Goal: Navigation & Orientation: Find specific page/section

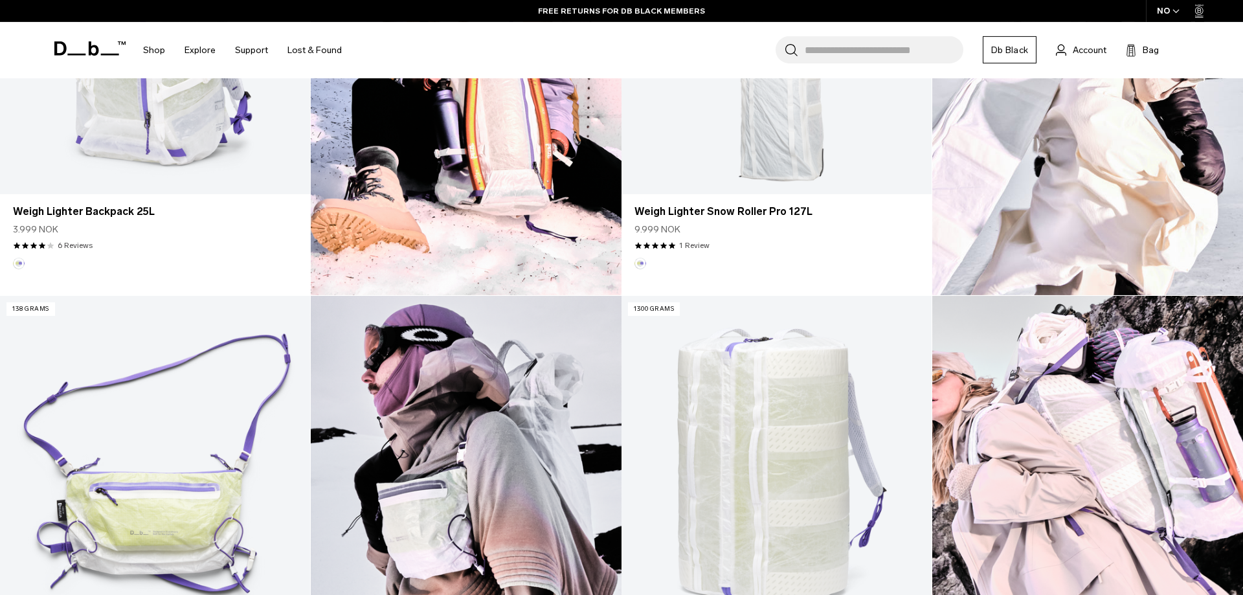
scroll to position [726, 0]
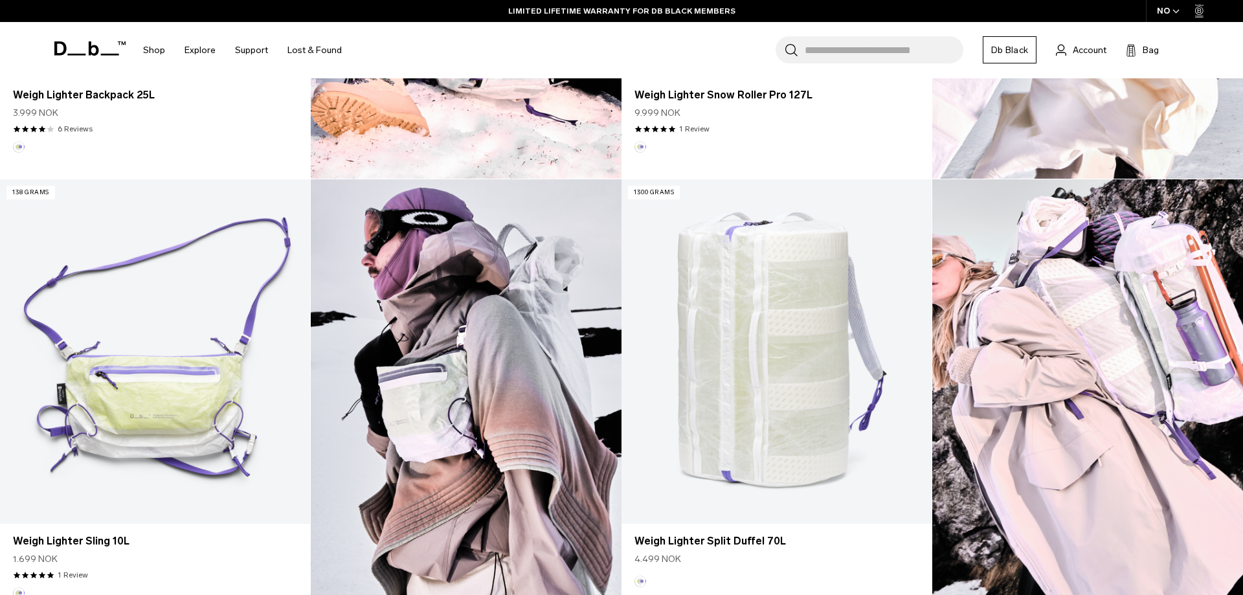
click at [1175, 9] on span "button" at bounding box center [1175, 11] width 7 height 10
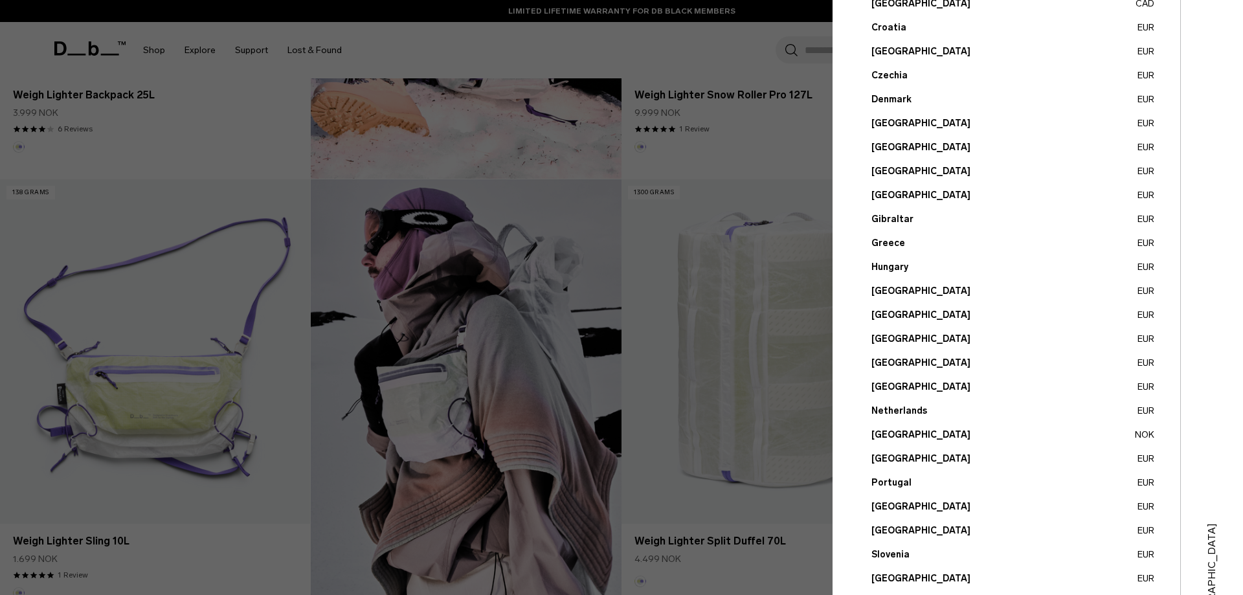
scroll to position [360, 0]
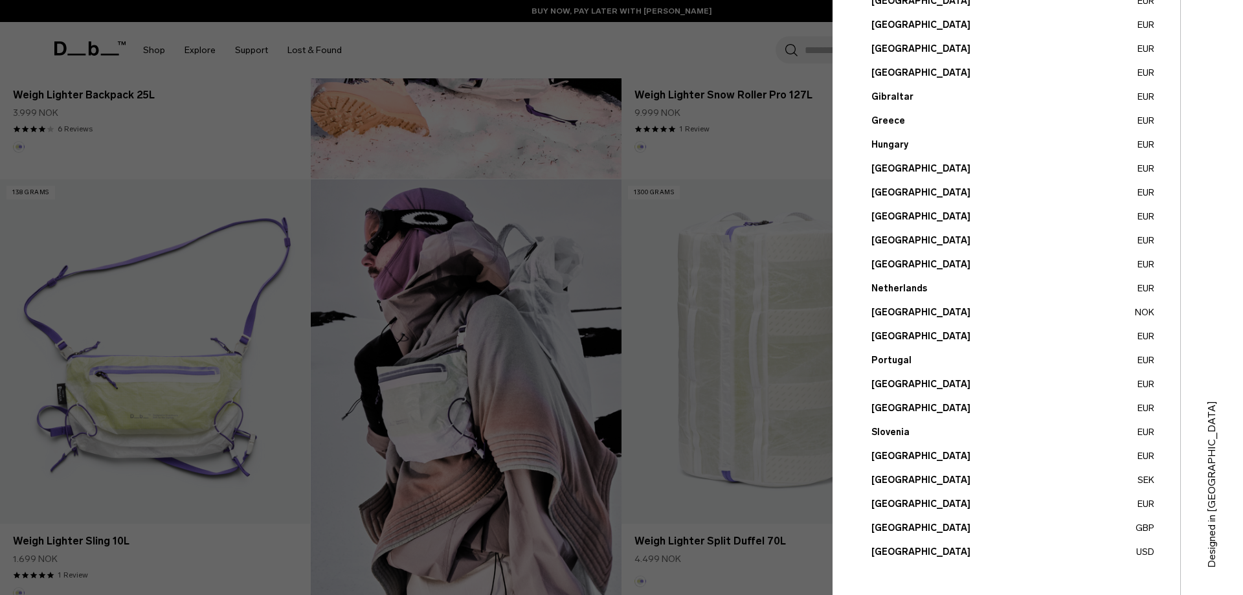
click at [917, 550] on button "United States USD" at bounding box center [1012, 552] width 283 height 14
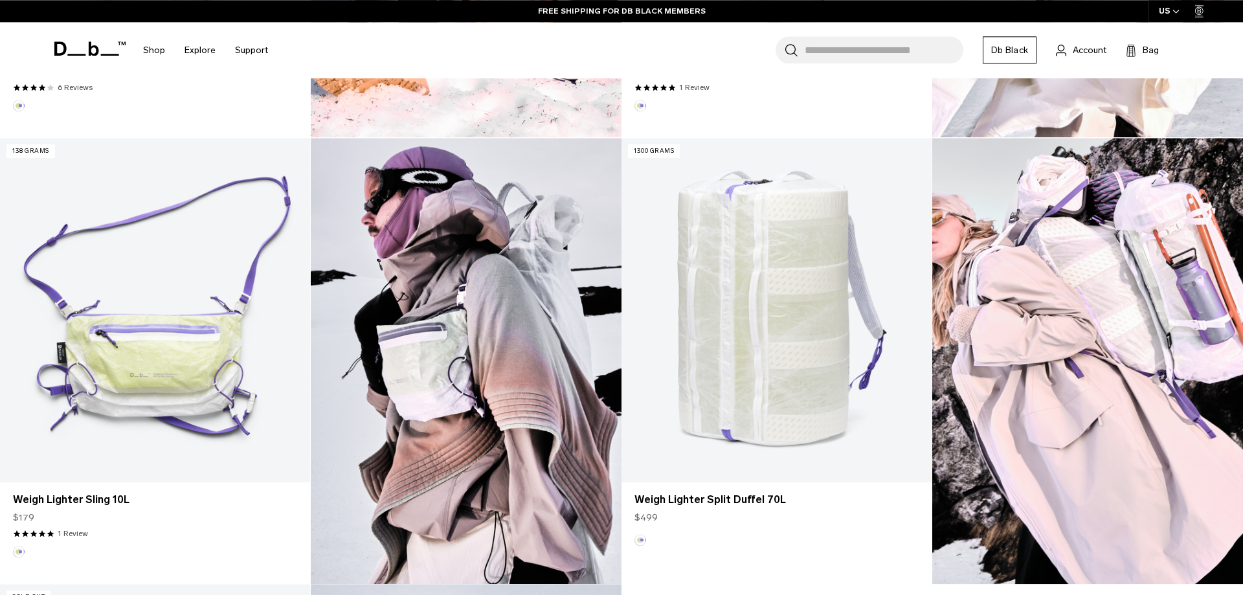
scroll to position [858, 0]
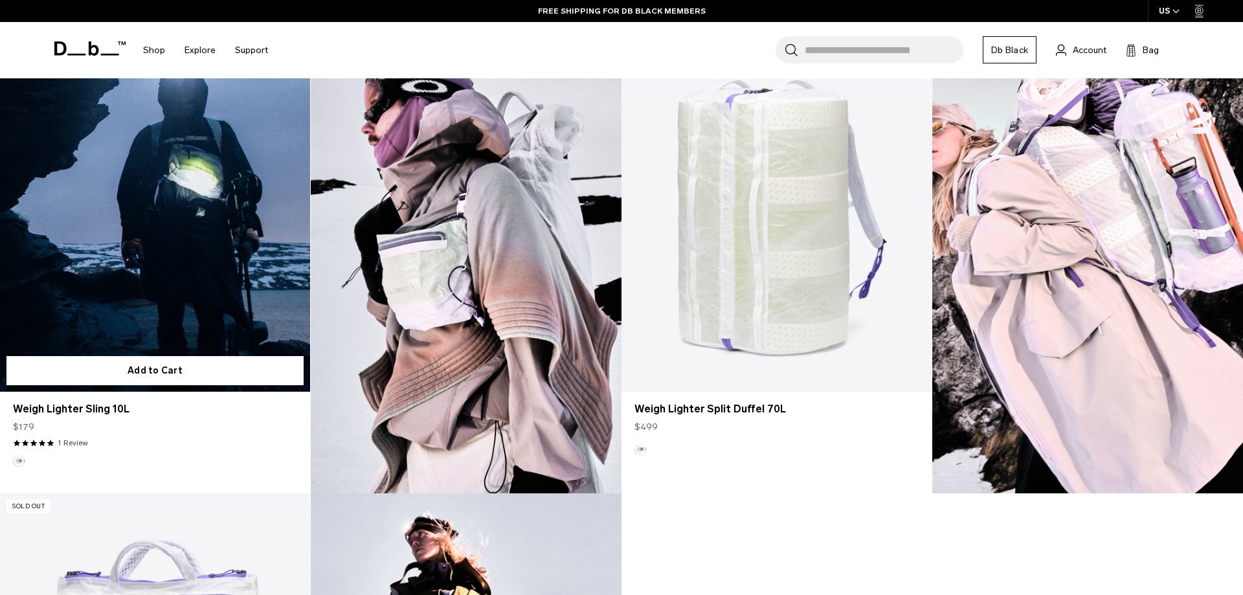
click at [179, 291] on link "Weigh Lighter Sling 10L" at bounding box center [155, 219] width 310 height 344
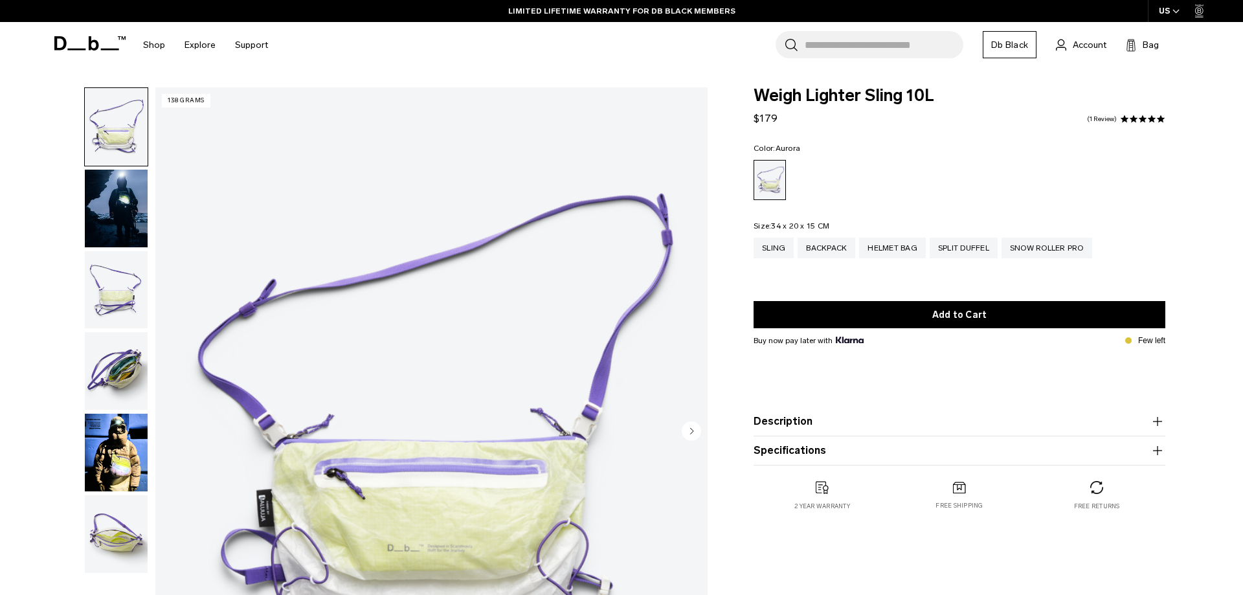
click at [128, 294] on img "button" at bounding box center [116, 290] width 63 height 78
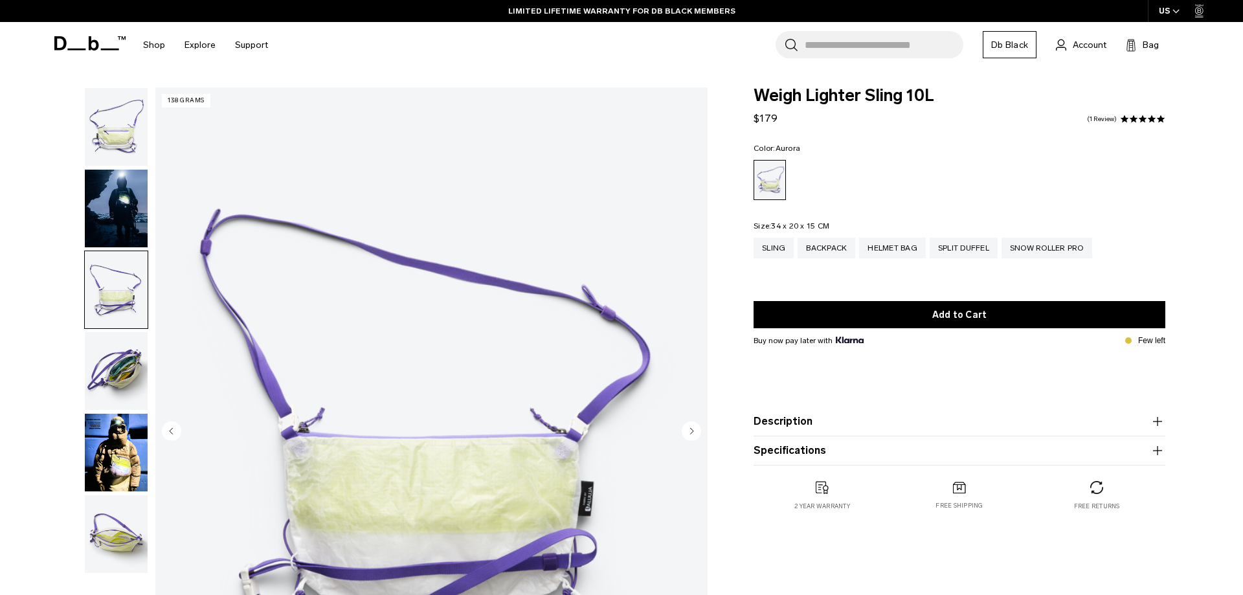
click at [112, 361] on img "button" at bounding box center [116, 371] width 63 height 78
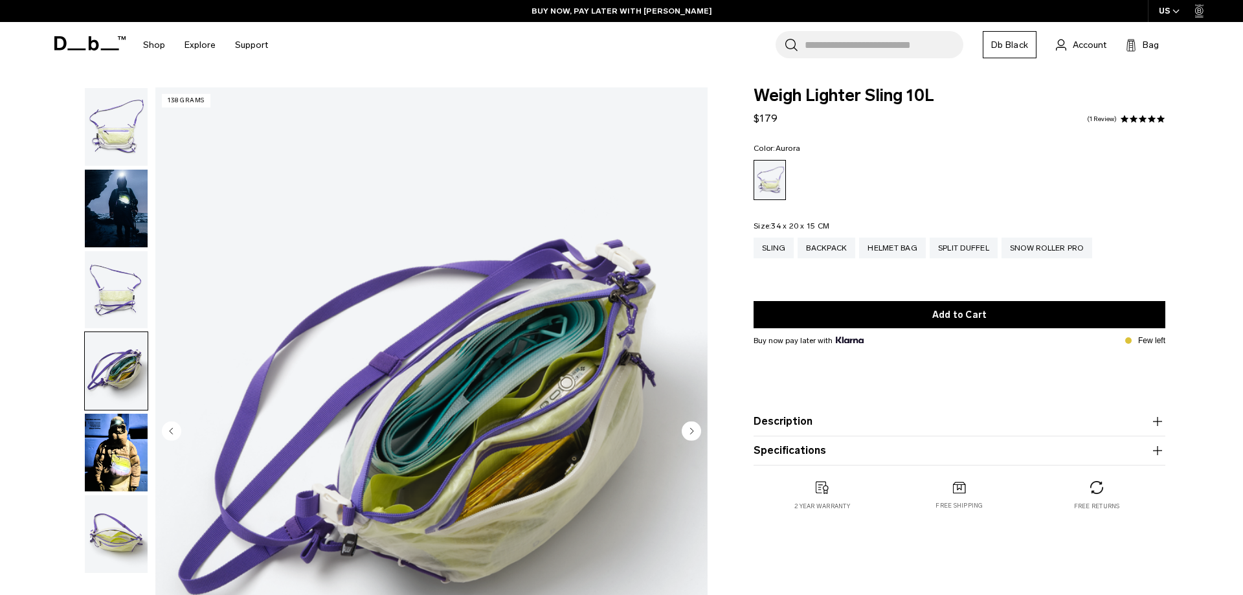
click at [114, 427] on img "button" at bounding box center [116, 453] width 63 height 78
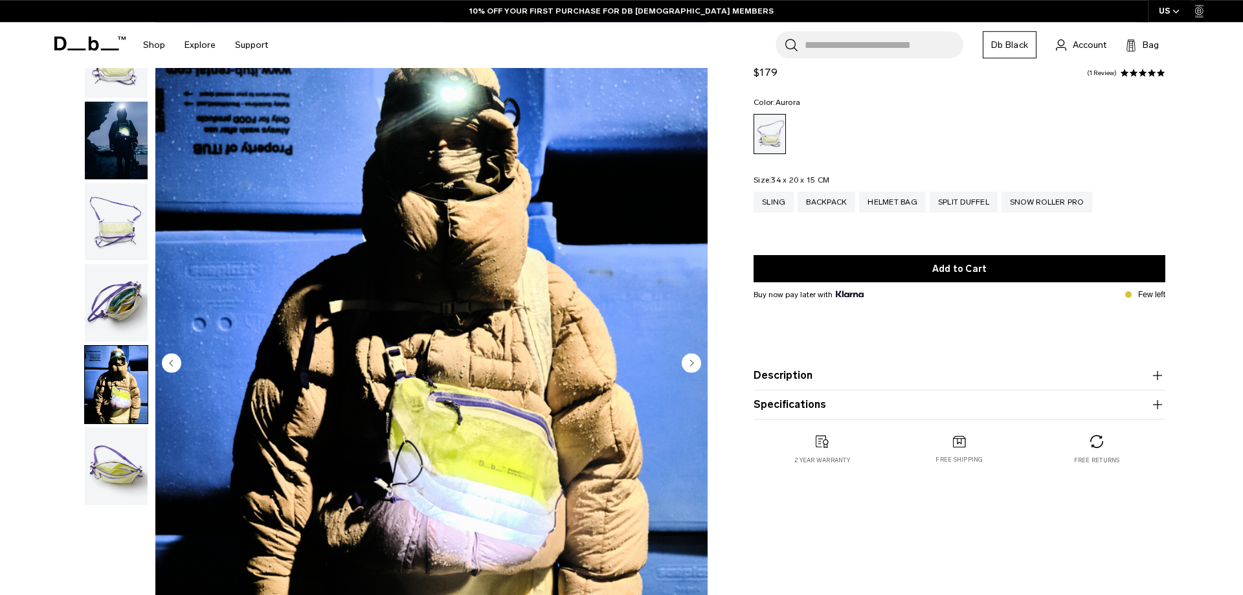
scroll to position [132, 0]
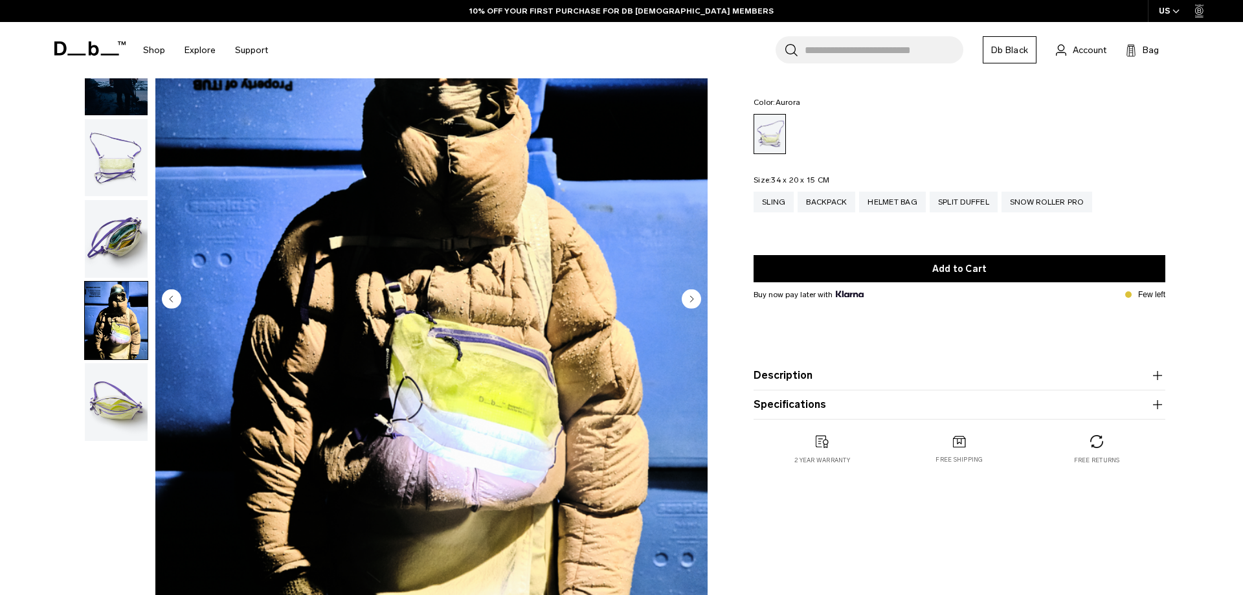
click at [116, 395] on img "button" at bounding box center [116, 402] width 63 height 78
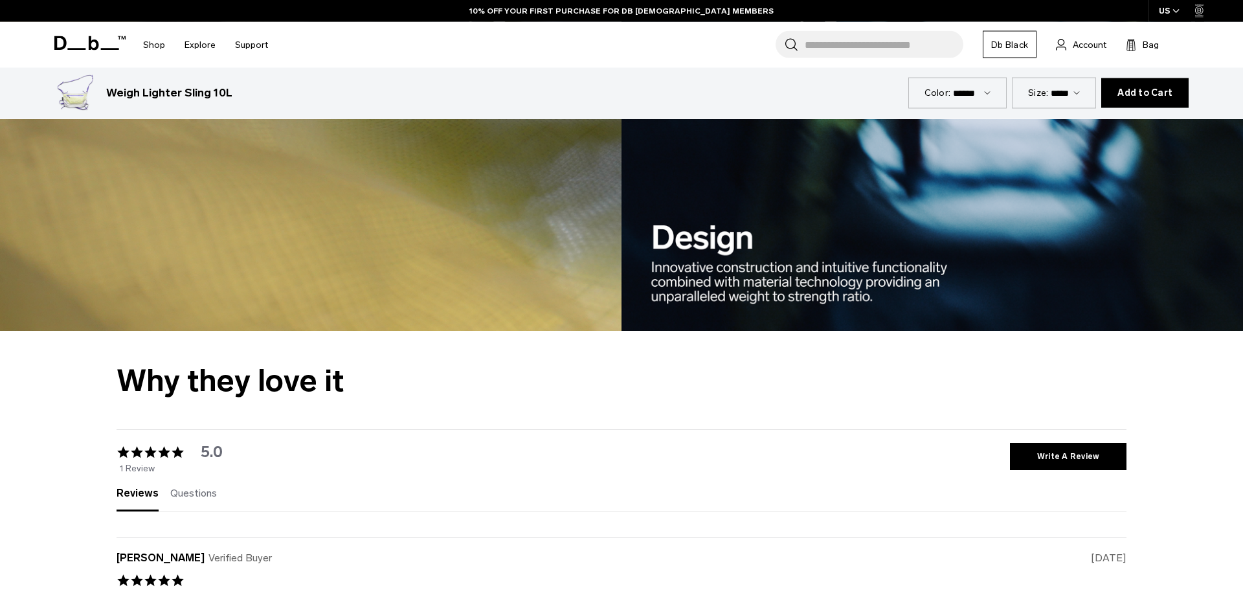
scroll to position [2164, 0]
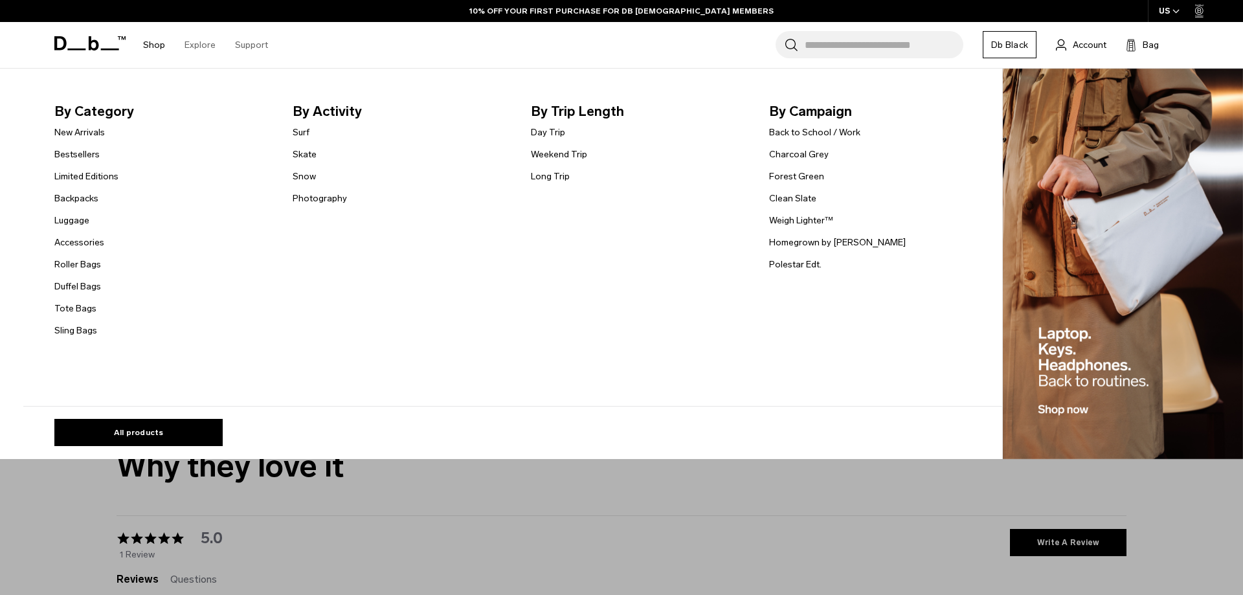
click at [146, 38] on link "Shop" at bounding box center [154, 45] width 22 height 46
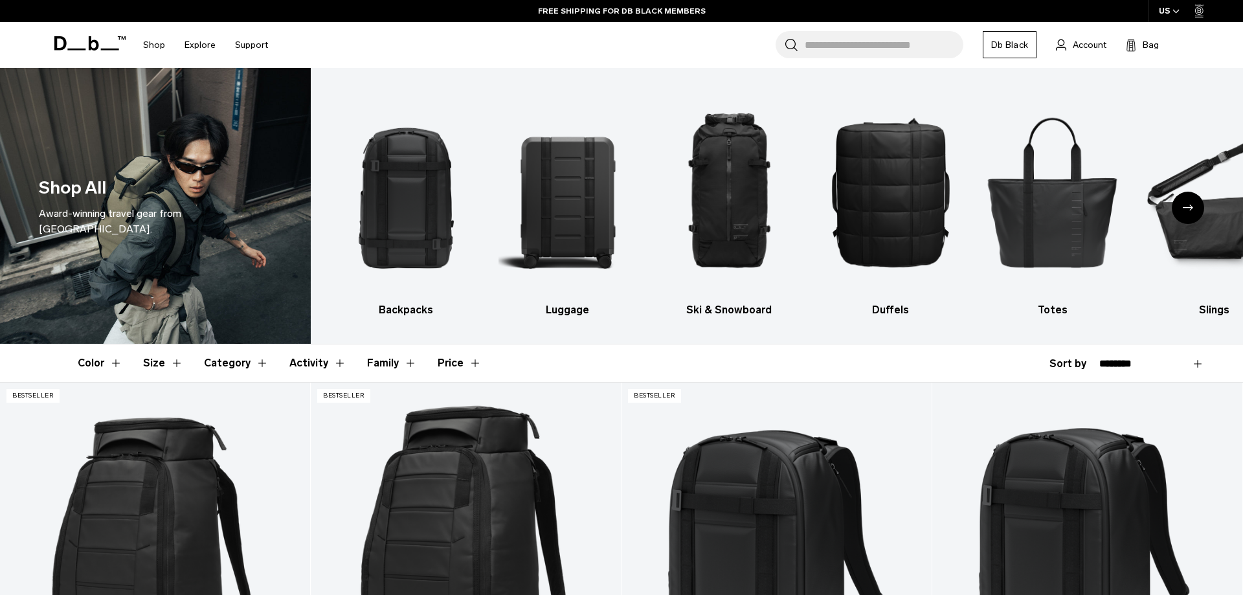
click at [1182, 210] on icon "Next slide" at bounding box center [1187, 207] width 10 height 6
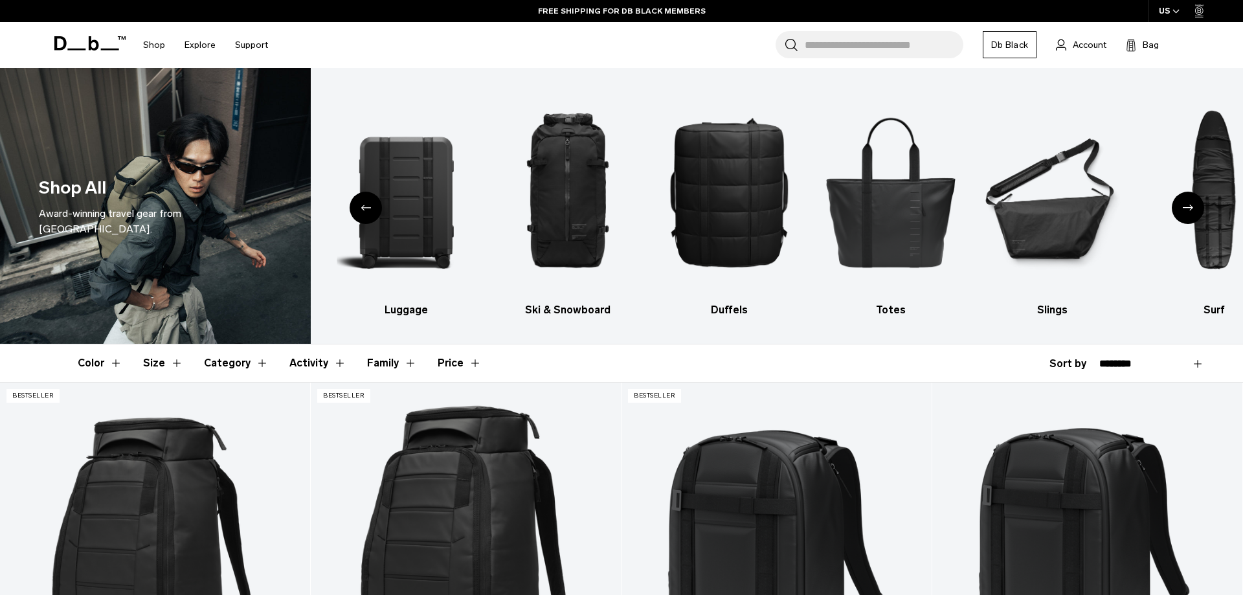
click at [1182, 210] on icon "Next slide" at bounding box center [1187, 207] width 10 height 6
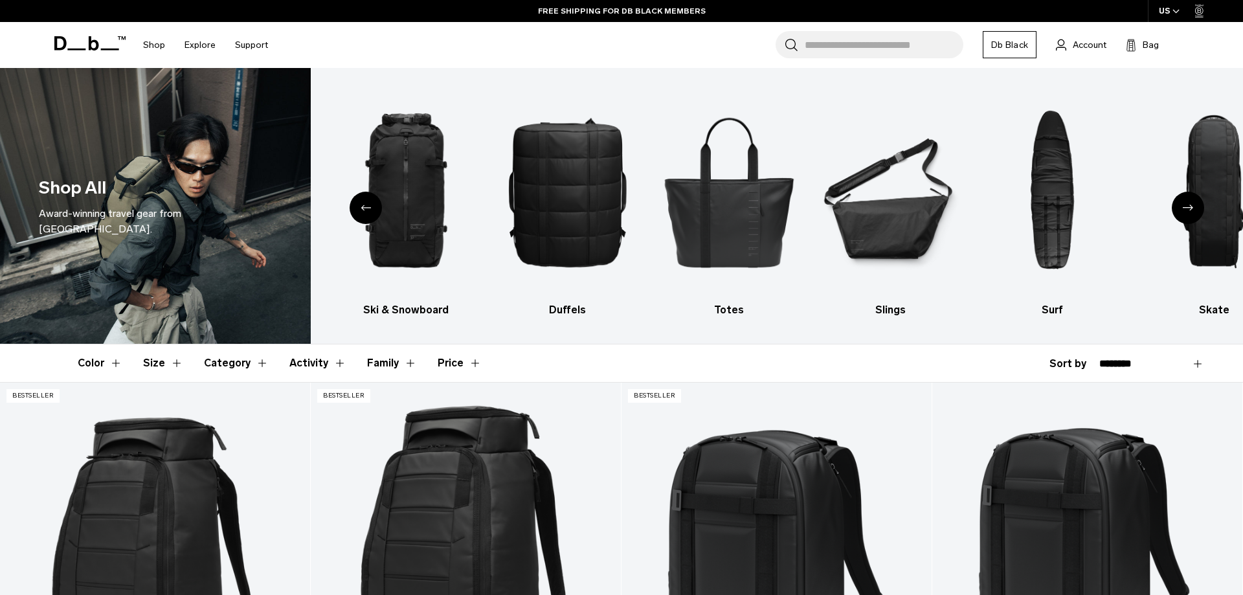
click at [1182, 210] on icon "Next slide" at bounding box center [1187, 207] width 10 height 6
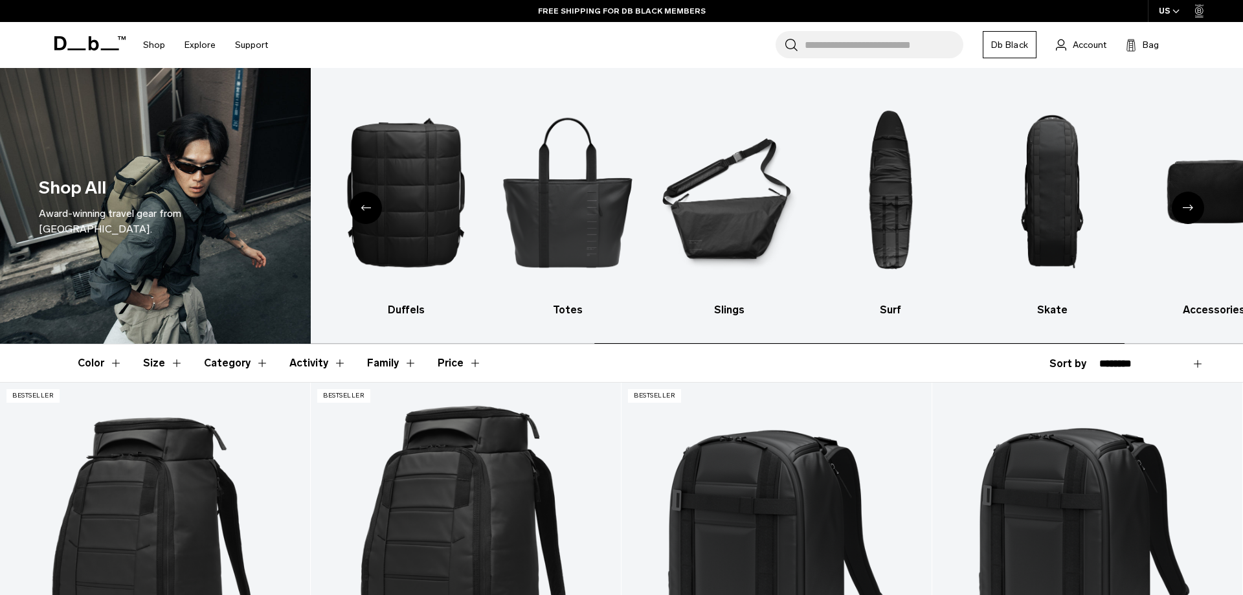
click at [1182, 210] on icon "Next slide" at bounding box center [1187, 207] width 10 height 6
